Goal: Task Accomplishment & Management: Complete application form

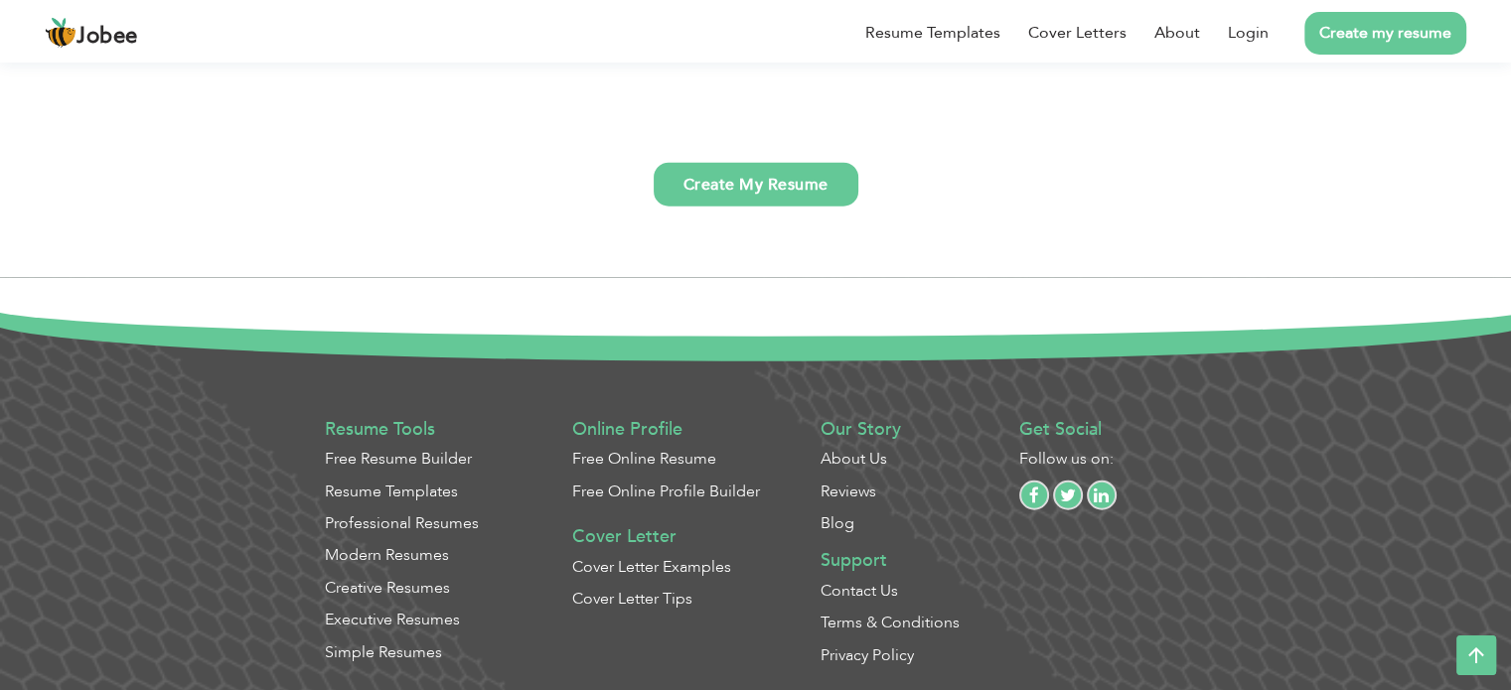
scroll to position [5273, 0]
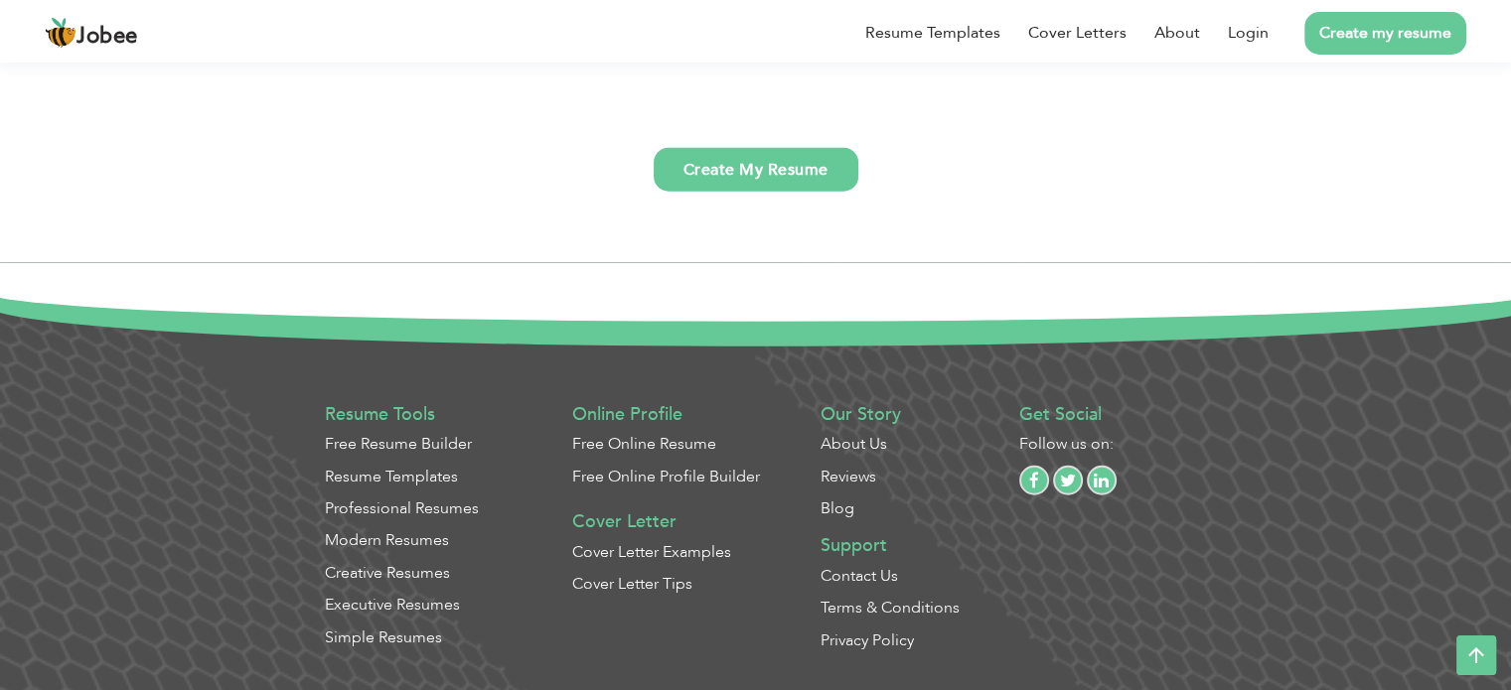
click at [78, 47] on span "Jobee" at bounding box center [107, 37] width 62 height 22
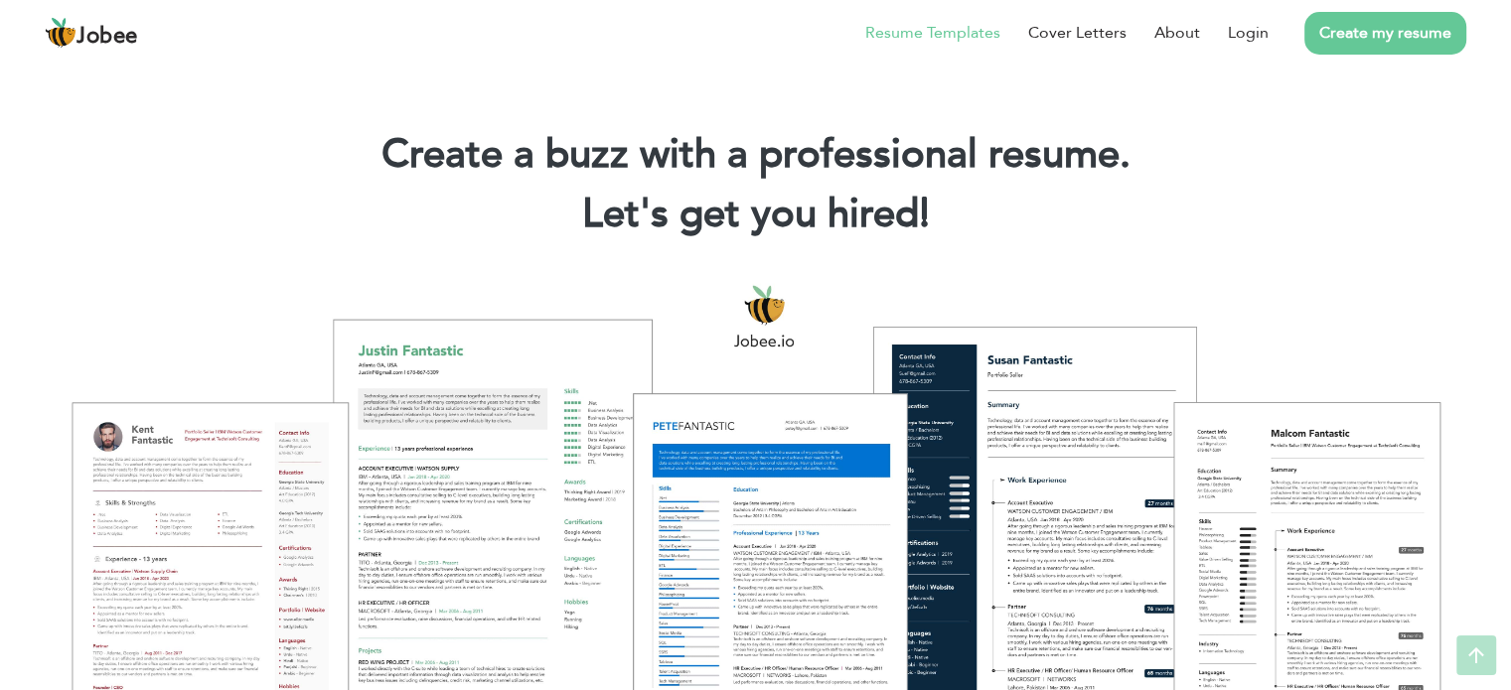
scroll to position [0, 0]
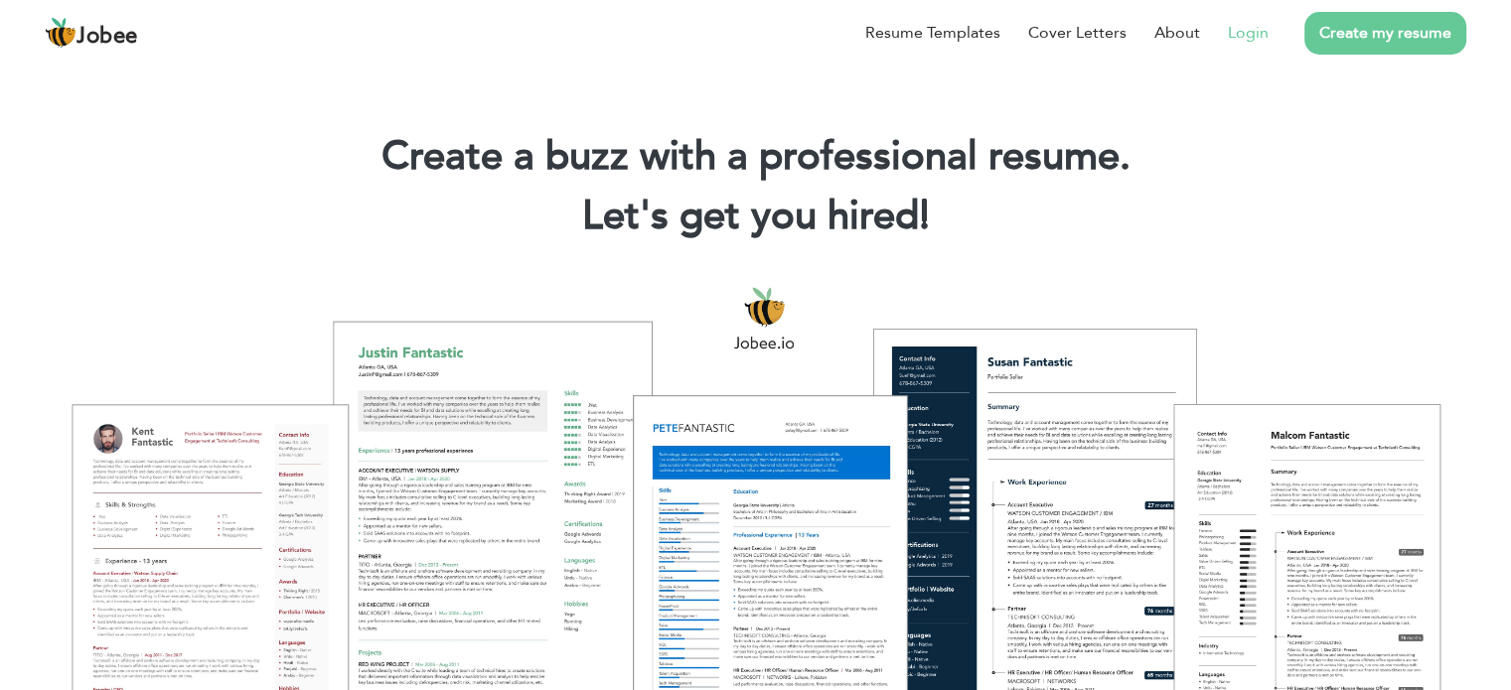
click at [1252, 38] on link "Login" at bounding box center [1248, 33] width 41 height 24
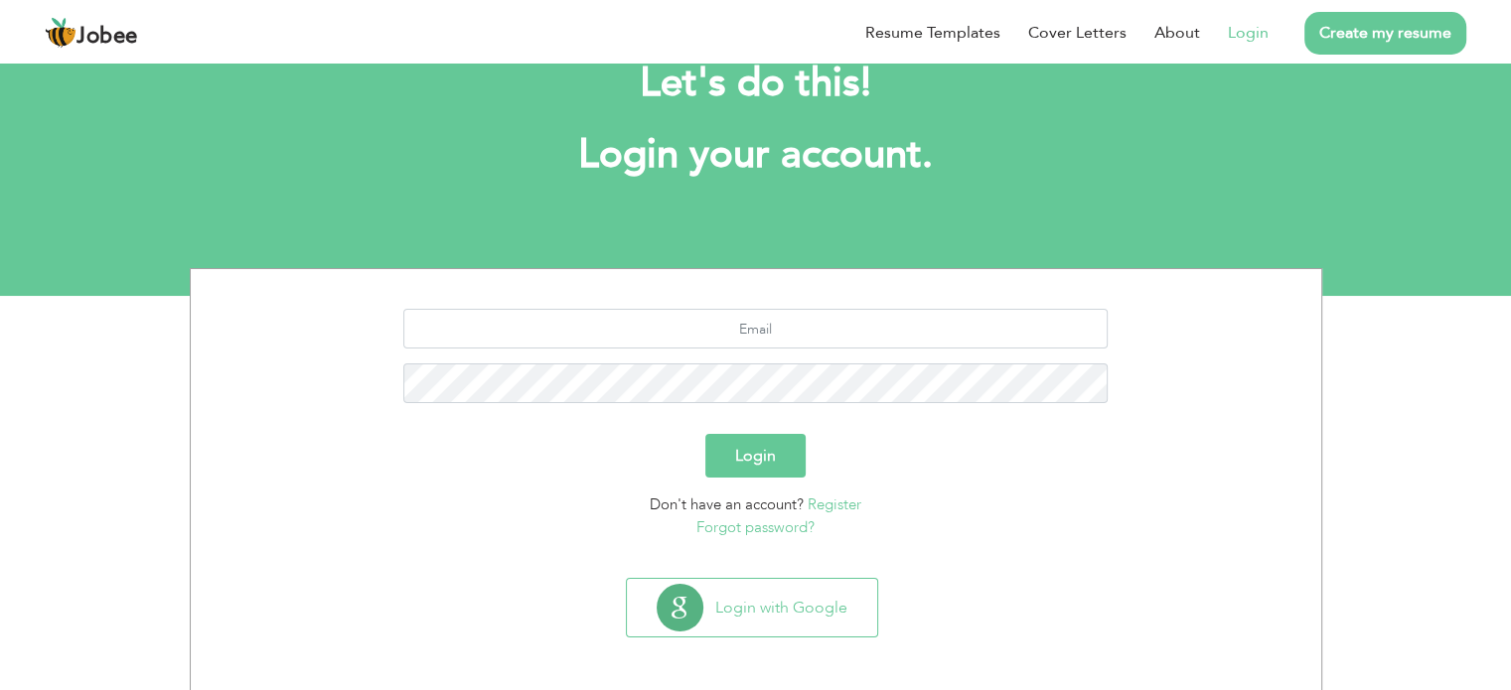
scroll to position [63, 0]
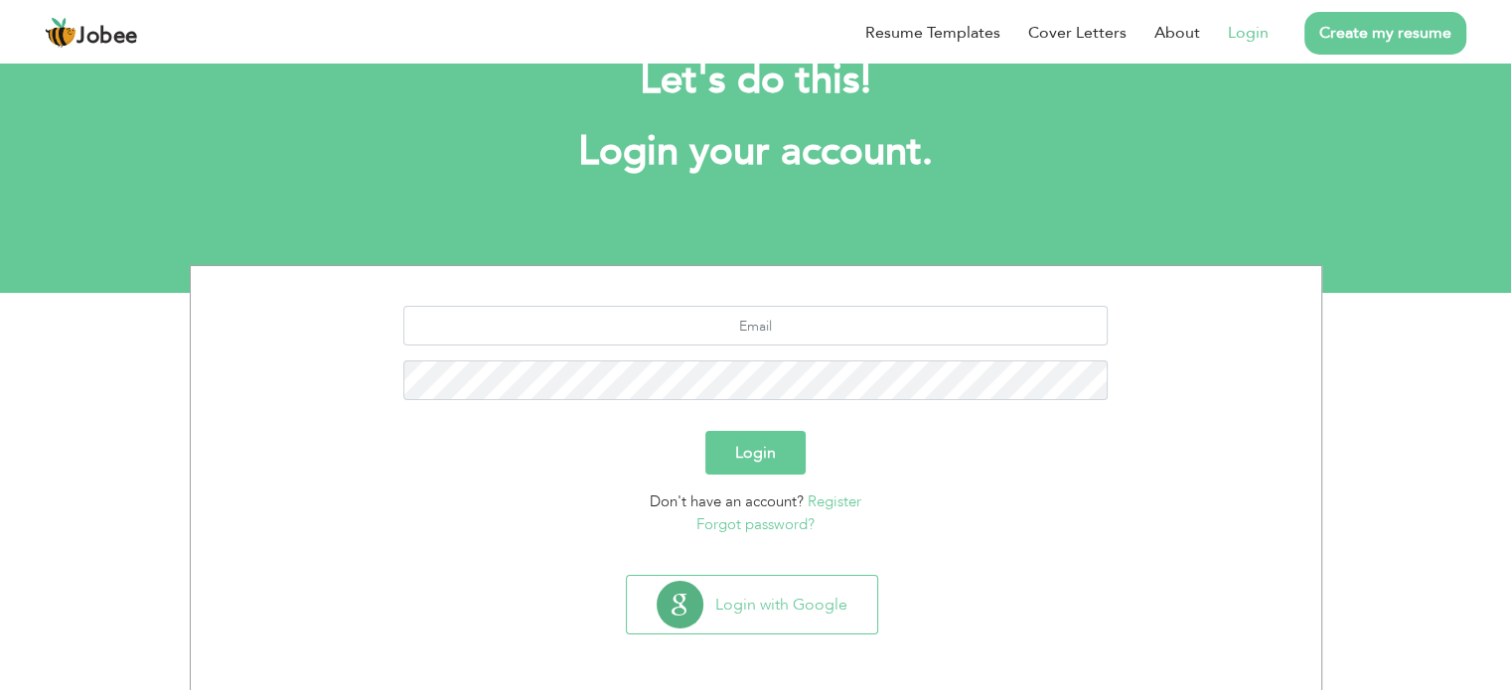
click at [848, 507] on link "Register" at bounding box center [834, 502] width 54 height 20
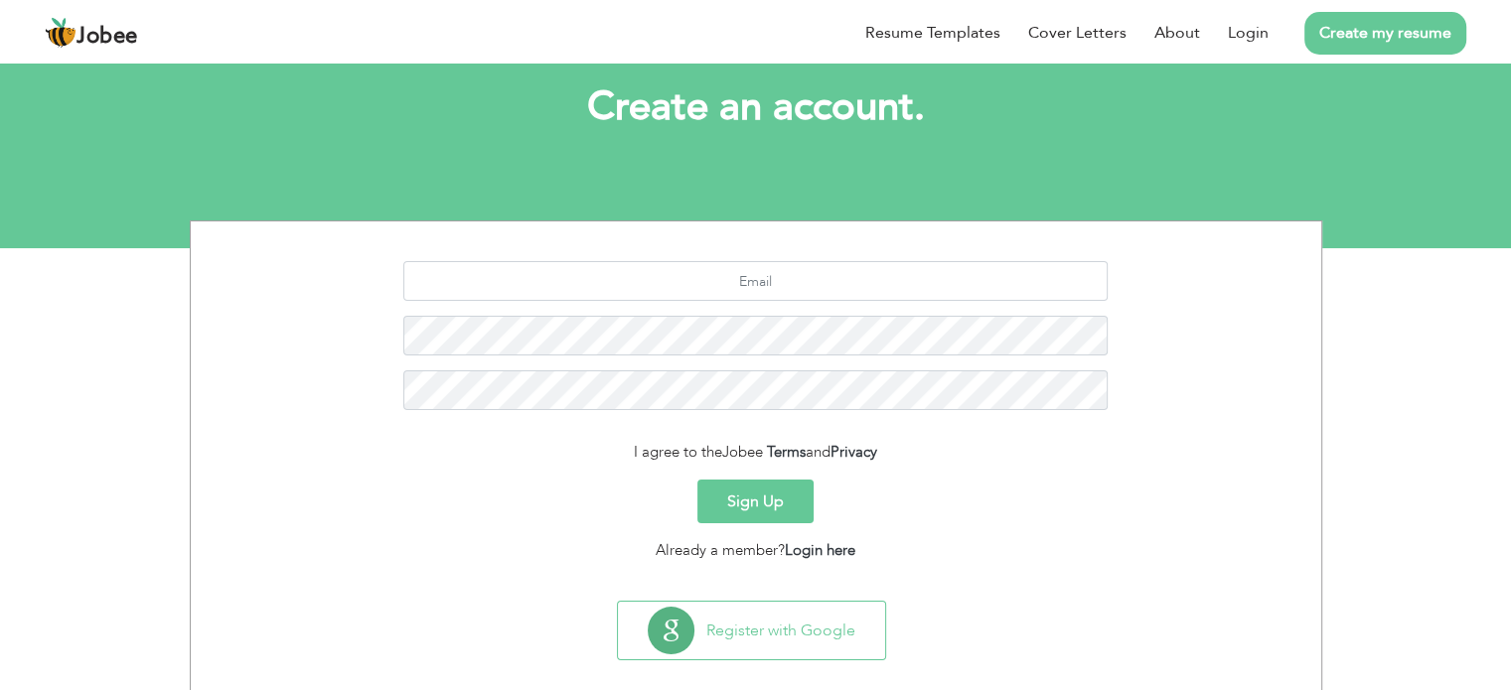
scroll to position [133, 0]
